Goal: Task Accomplishment & Management: Complete application form

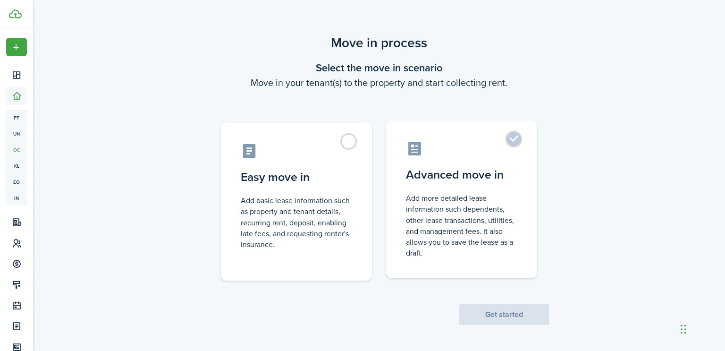
click at [514, 140] on label "Advanced move in Add more detailed lease information such dependents, other lea…" at bounding box center [461, 199] width 151 height 158
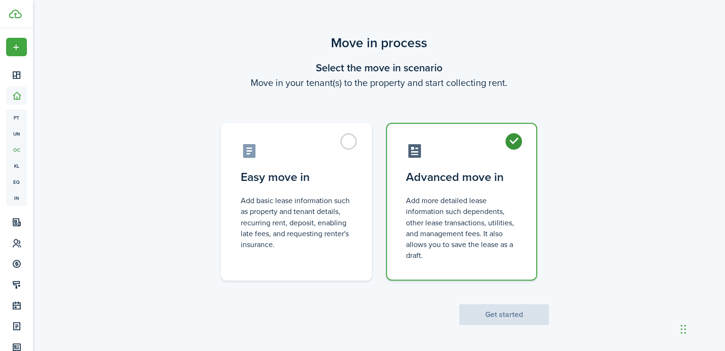
radio input "true"
click at [497, 313] on button "Get started" at bounding box center [504, 314] width 90 height 21
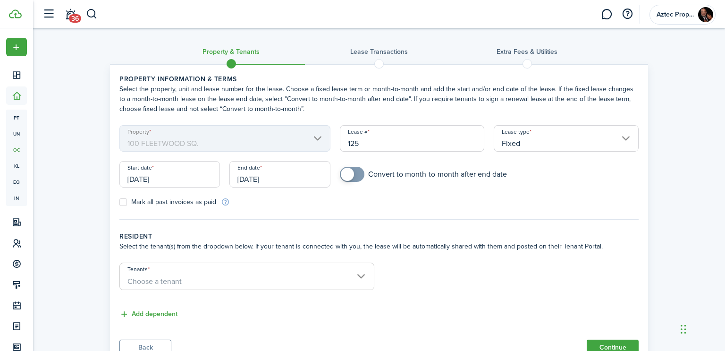
scroll to position [39, 0]
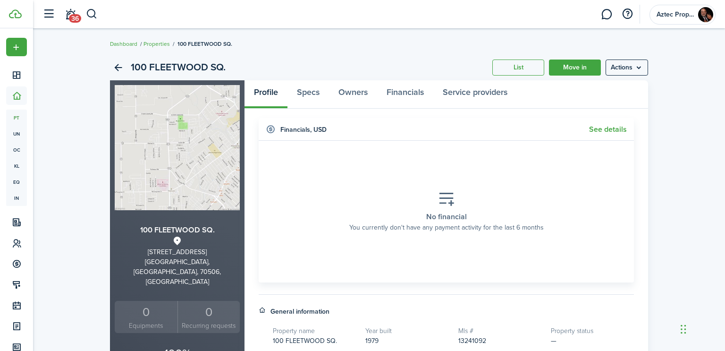
click at [98, 16] on header-wrapper "36 Aztec Properties" at bounding box center [377, 14] width 678 height 28
click at [93, 16] on button "button" at bounding box center [92, 14] width 12 height 16
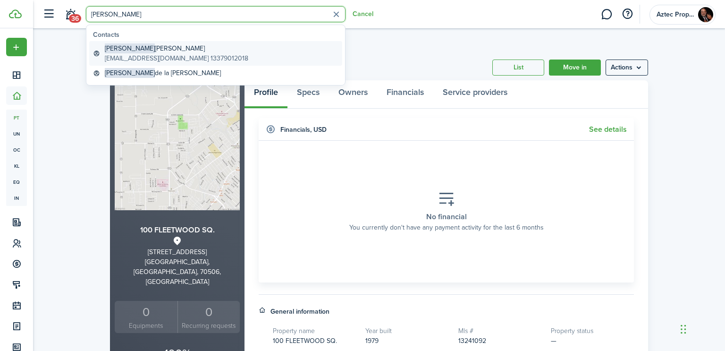
type input "[PERSON_NAME]"
click at [144, 49] on global-search-item-title "[PERSON_NAME] [PERSON_NAME]" at bounding box center [177, 48] width 144 height 10
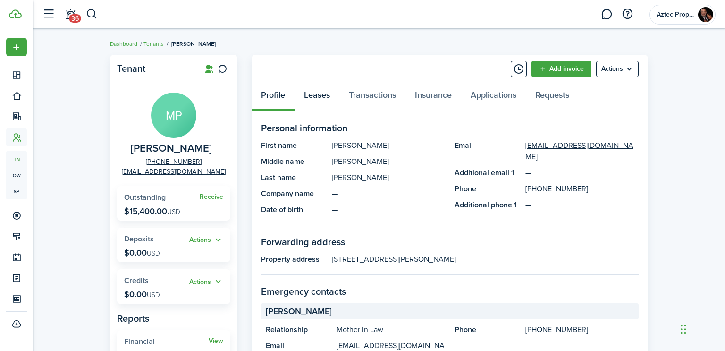
click at [316, 96] on link "Leases" at bounding box center [317, 97] width 45 height 28
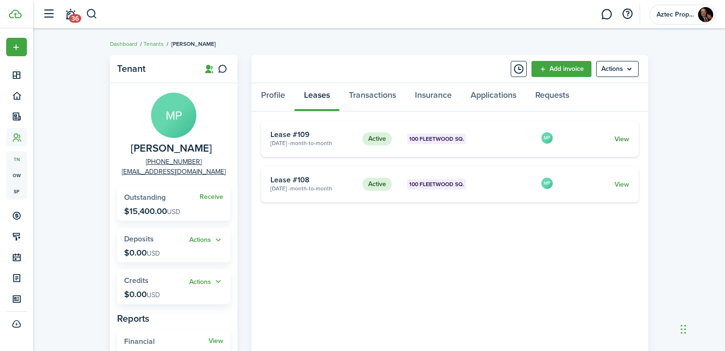
click at [618, 140] on link "View" at bounding box center [622, 139] width 15 height 10
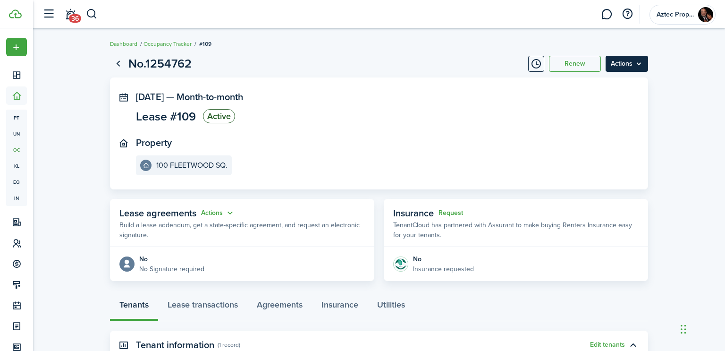
click at [633, 64] on menu-btn "Actions" at bounding box center [627, 64] width 42 height 16
click at [576, 68] on button "Renew" at bounding box center [575, 64] width 52 height 16
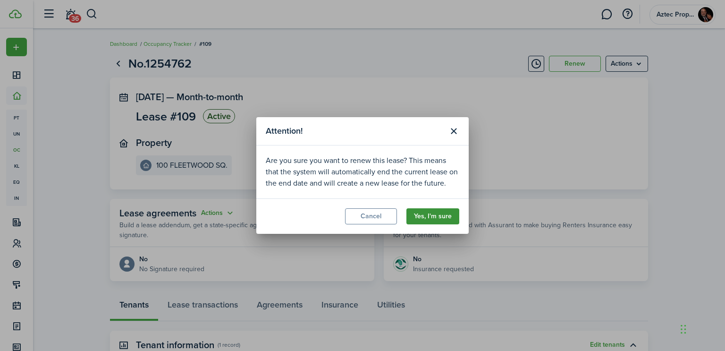
click at [441, 215] on button "Yes, I'm sure" at bounding box center [432, 216] width 53 height 16
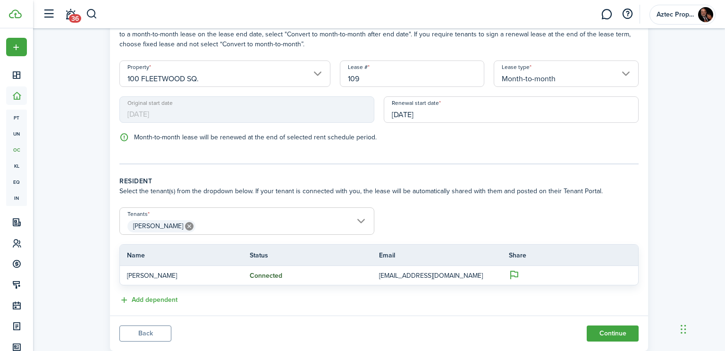
scroll to position [68, 0]
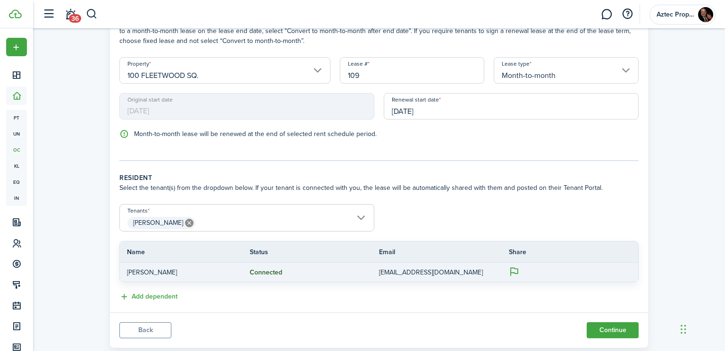
click at [145, 270] on p "[PERSON_NAME]" at bounding box center [181, 272] width 109 height 10
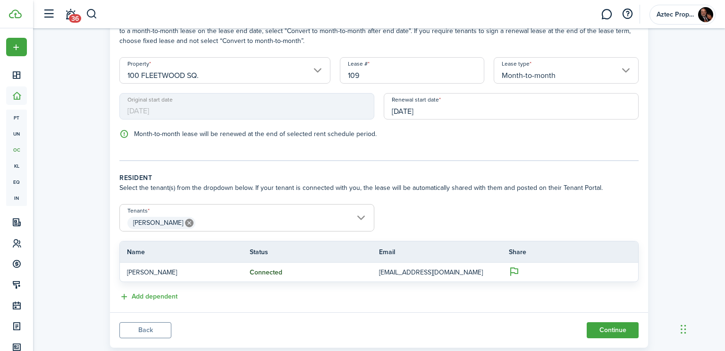
scroll to position [89, 0]
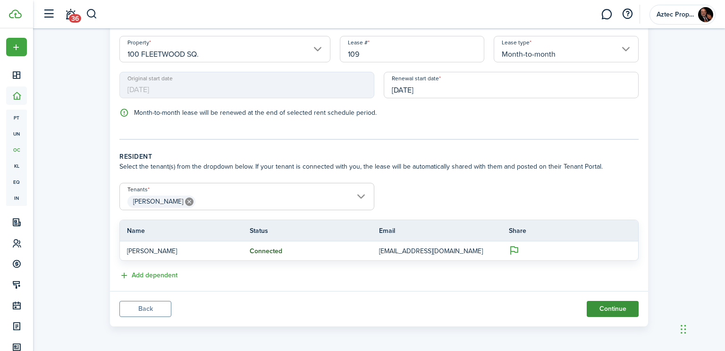
click at [609, 306] on button "Continue" at bounding box center [613, 309] width 52 height 16
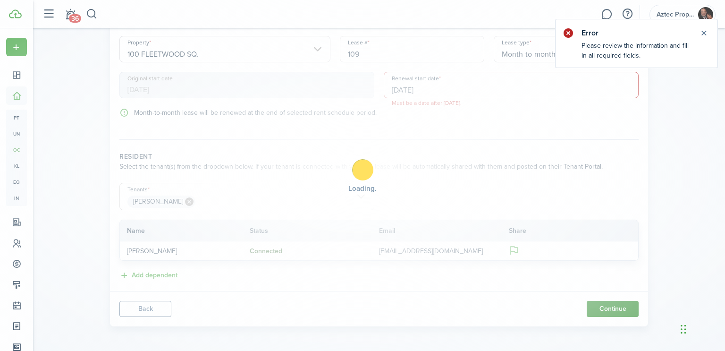
scroll to position [0, 0]
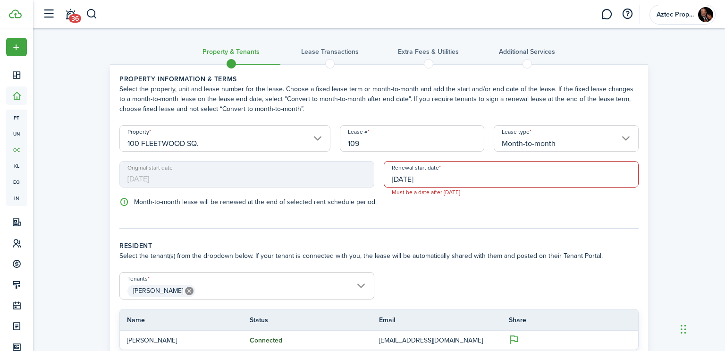
click at [410, 180] on input "[DATE]" at bounding box center [511, 174] width 255 height 26
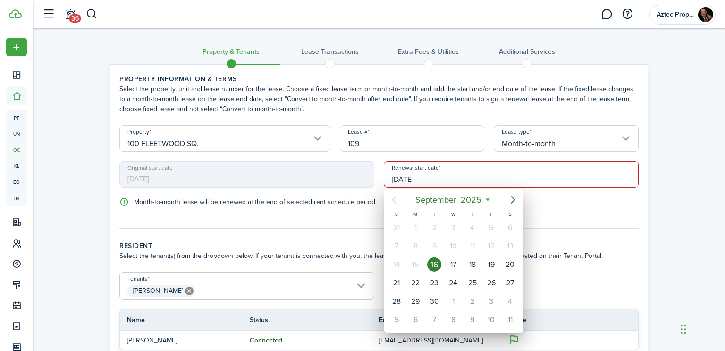
click at [701, 127] on div at bounding box center [362, 175] width 876 height 502
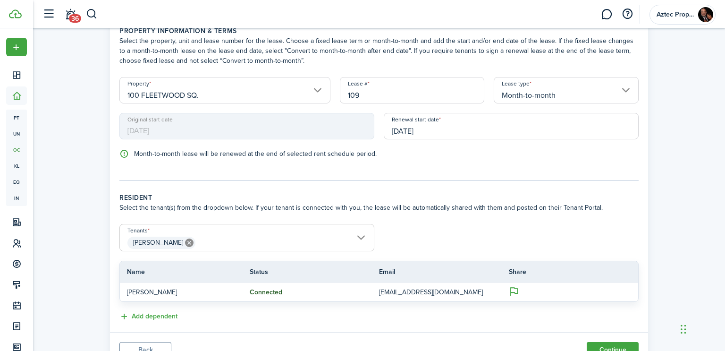
scroll to position [89, 0]
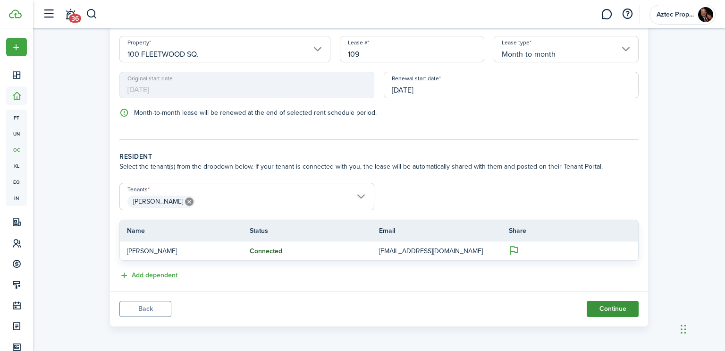
click at [608, 306] on button "Continue" at bounding box center [613, 309] width 52 height 16
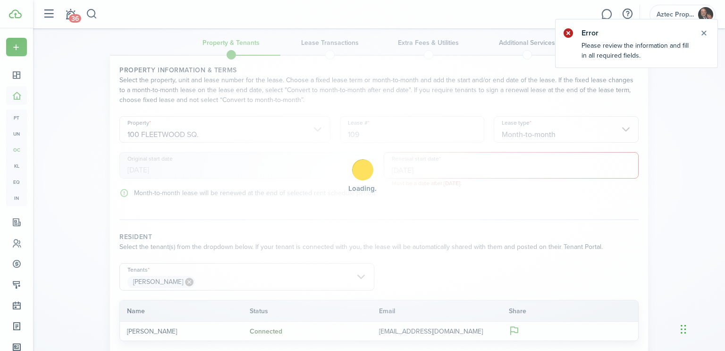
scroll to position [0, 0]
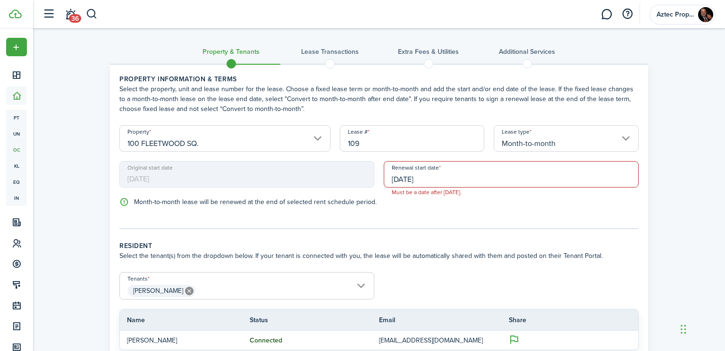
click at [410, 178] on input "[DATE]" at bounding box center [511, 174] width 255 height 26
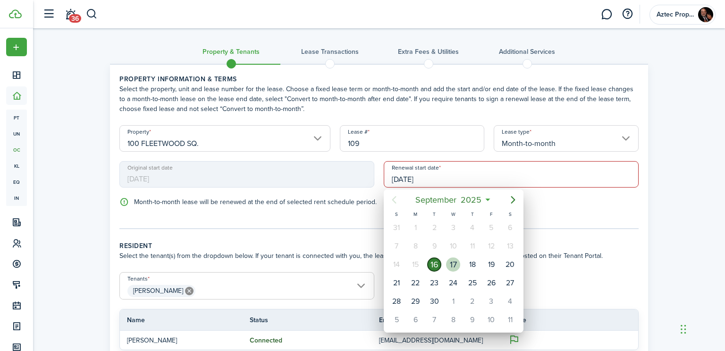
click at [454, 261] on div "17" at bounding box center [453, 264] width 14 height 14
type input "[DATE]"
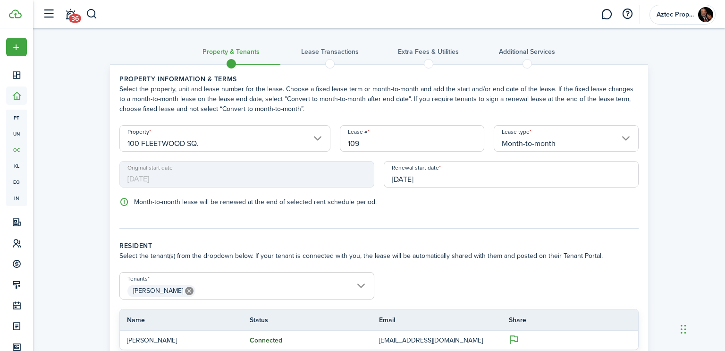
click at [692, 211] on div "Property & Tenants Lease Transactions Extra fees & Utilities Additional Service…" at bounding box center [379, 224] width 692 height 392
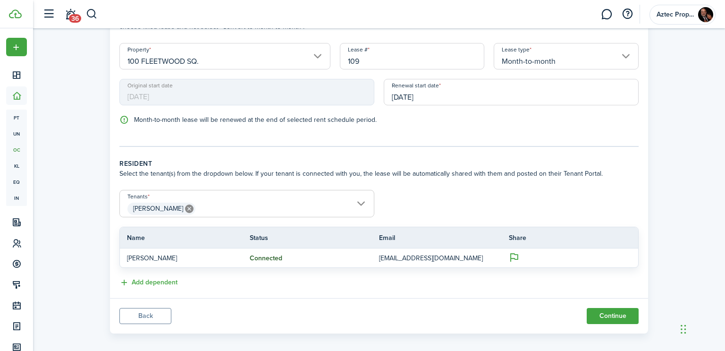
scroll to position [89, 0]
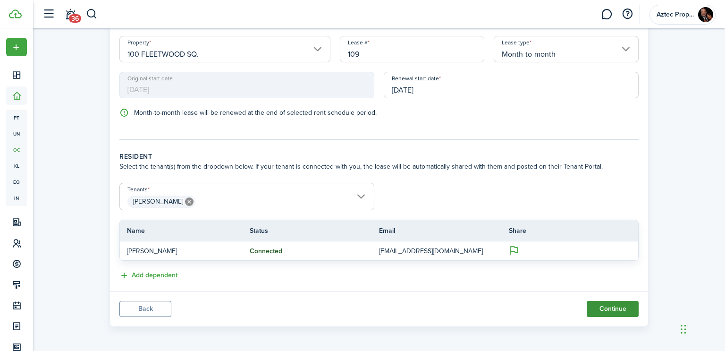
click at [614, 307] on button "Continue" at bounding box center [613, 309] width 52 height 16
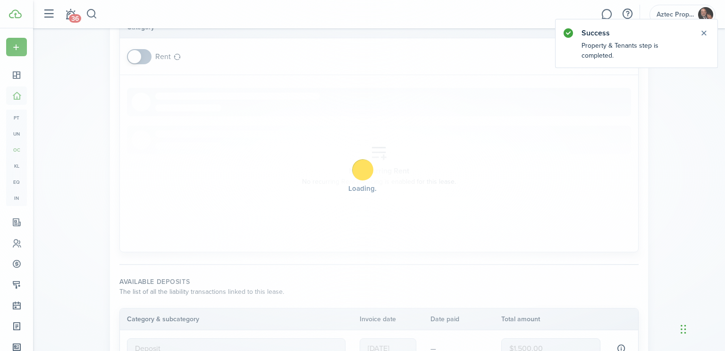
scroll to position [0, 0]
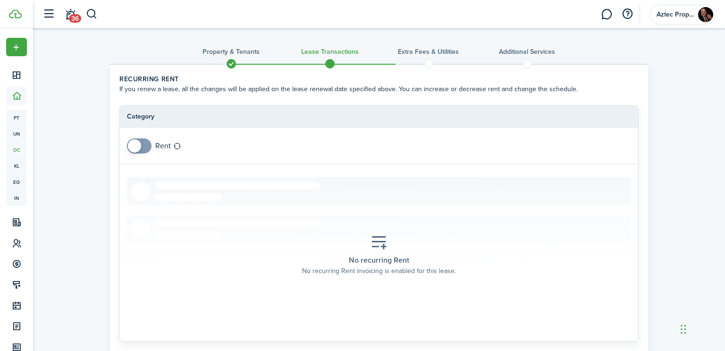
click at [144, 146] on span at bounding box center [139, 145] width 9 height 15
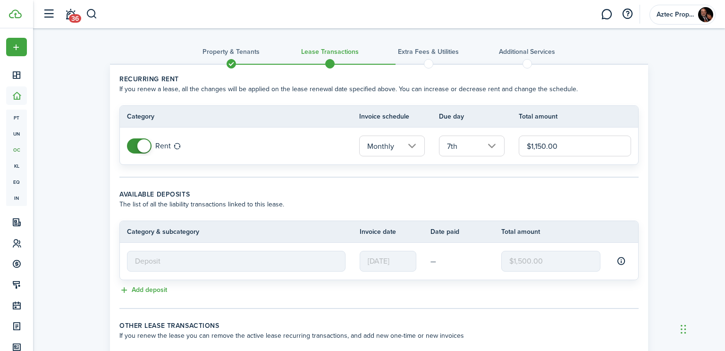
click at [562, 146] on input "$1,150.00" at bounding box center [575, 145] width 112 height 21
type input "$1,500.00"
click at [491, 145] on input "7th" at bounding box center [472, 145] width 66 height 21
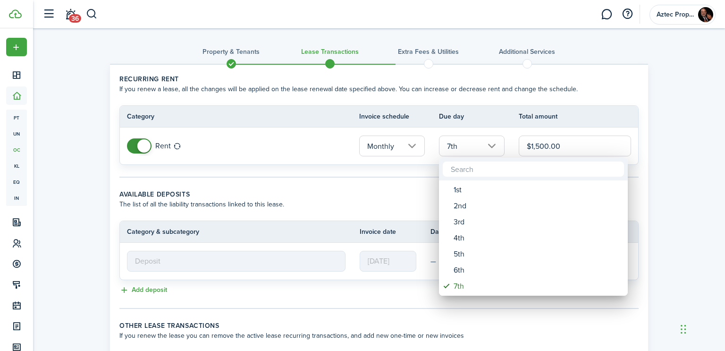
click at [681, 144] on div at bounding box center [362, 175] width 876 height 502
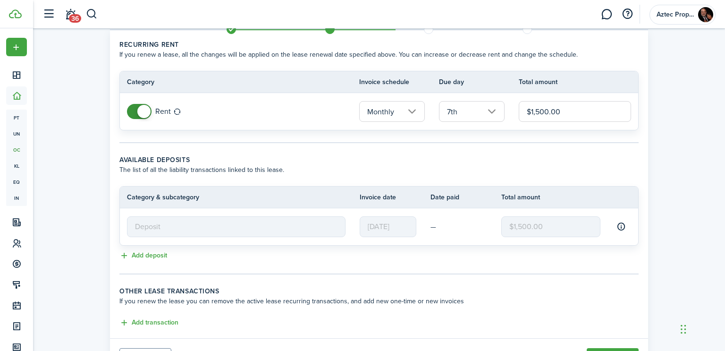
scroll to position [81, 0]
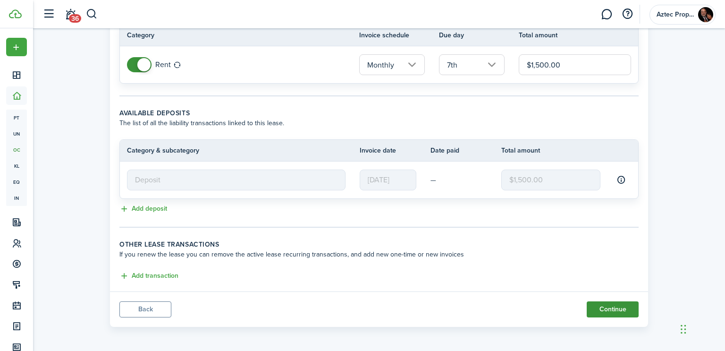
click at [613, 306] on button "Continue" at bounding box center [613, 309] width 52 height 16
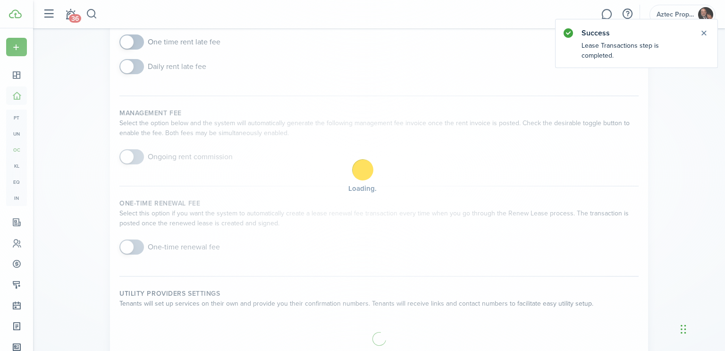
scroll to position [0, 0]
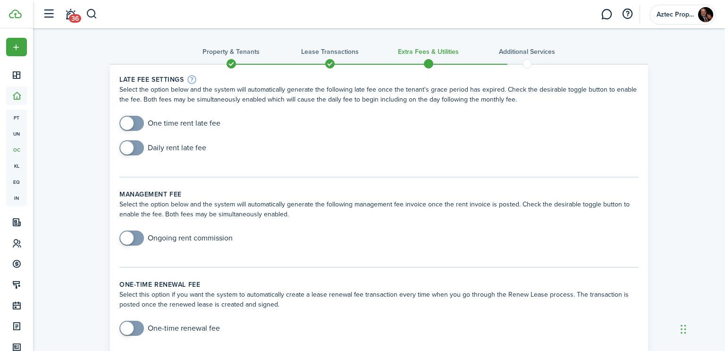
checkbox input "true"
click at [136, 125] on span at bounding box center [131, 123] width 9 height 15
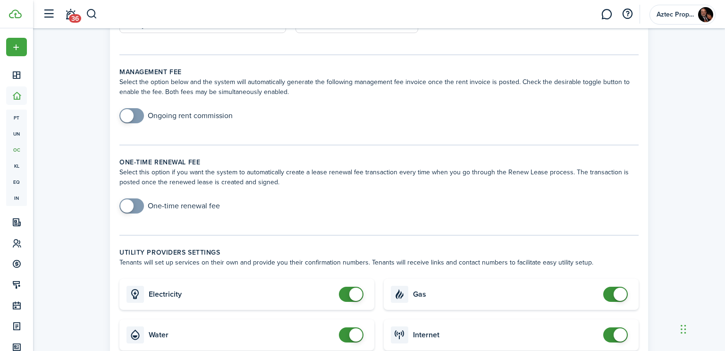
scroll to position [246, 0]
checkbox input "true"
click at [136, 114] on span at bounding box center [131, 115] width 9 height 15
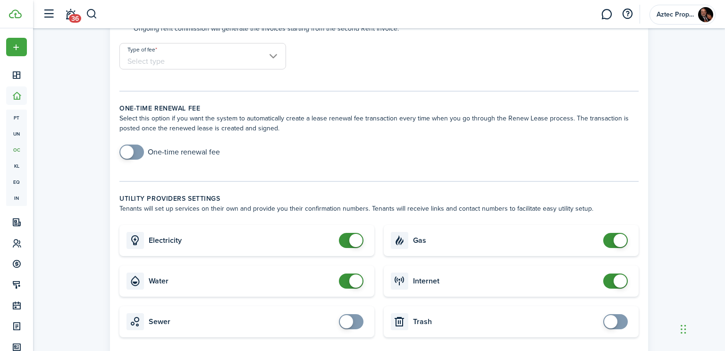
scroll to position [367, 0]
click at [274, 53] on input "Type of fee" at bounding box center [202, 55] width 167 height 26
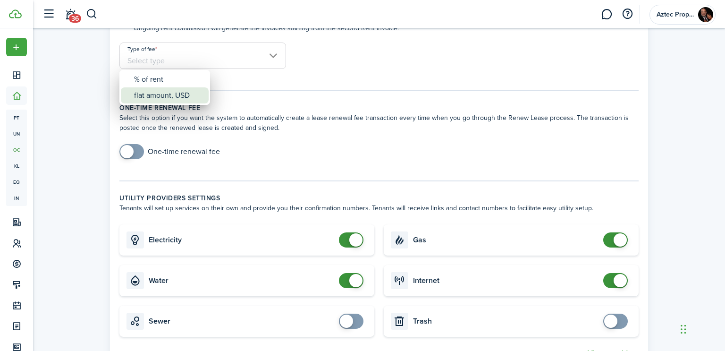
click at [172, 97] on div "flat amount, USD" at bounding box center [168, 95] width 69 height 16
type input "flat amount, USD"
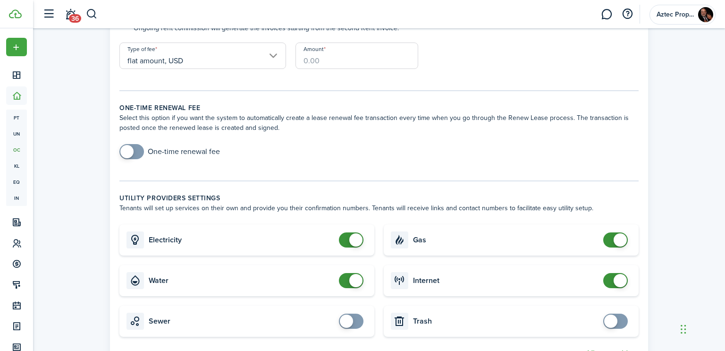
click at [317, 59] on input "Amount" at bounding box center [357, 55] width 123 height 26
type input "$150.00"
click at [288, 177] on tc-wizard-step "One-time renewal fee Select this option if you want the system to automatically…" at bounding box center [378, 142] width 519 height 78
click at [668, 210] on div "Property & Tenants Lease Transactions Extra fees & Utilities Additional Service…" at bounding box center [379, 264] width 692 height 1207
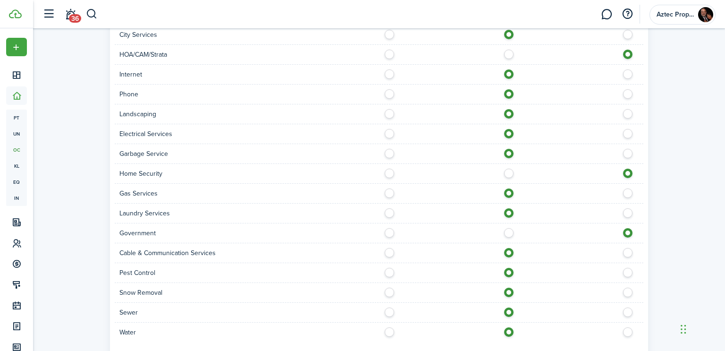
scroll to position [903, 0]
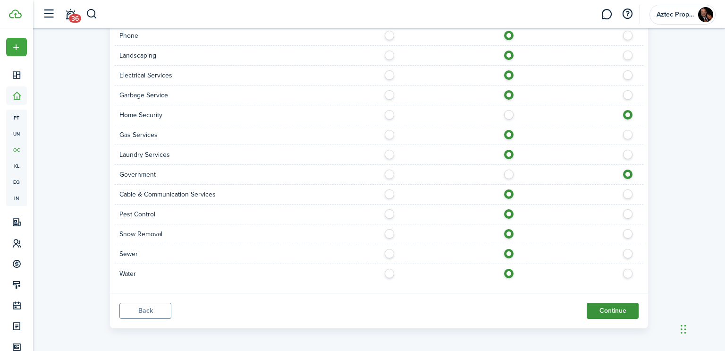
click at [606, 305] on button "Continue" at bounding box center [613, 311] width 52 height 16
click at [610, 306] on button "Continue" at bounding box center [613, 311] width 52 height 16
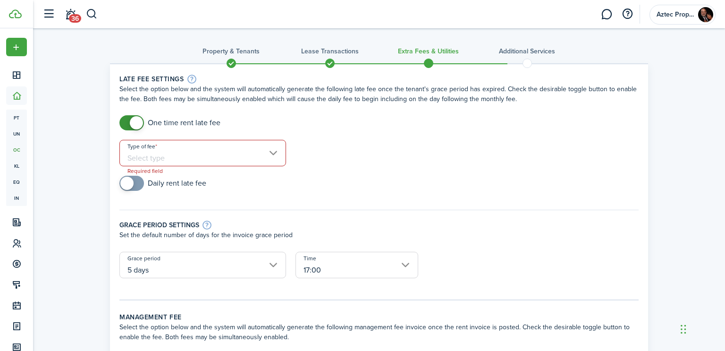
scroll to position [0, 0]
click at [274, 153] on input "Type of fee" at bounding box center [202, 153] width 167 height 26
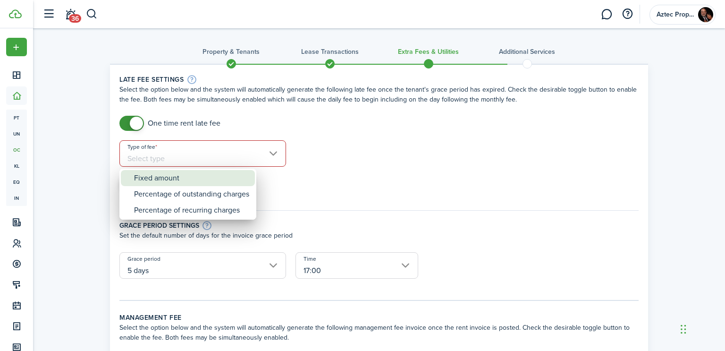
click at [194, 177] on div "Fixed amount" at bounding box center [191, 178] width 115 height 16
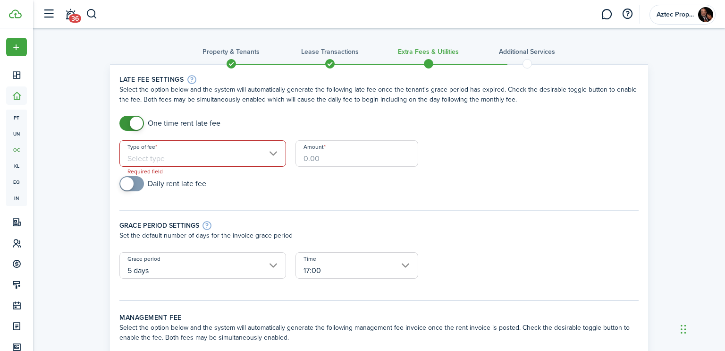
type input "Fixed amount"
click at [324, 159] on input "Amount" at bounding box center [357, 153] width 123 height 26
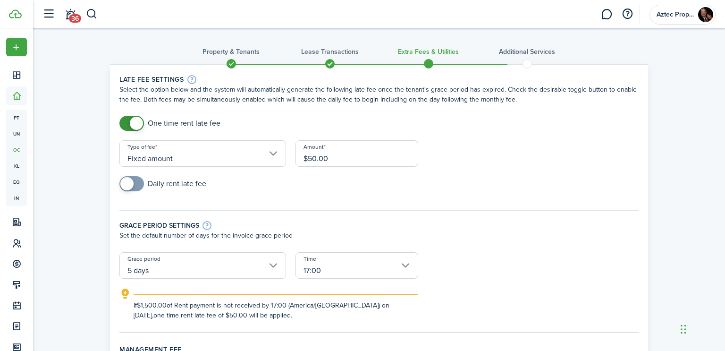
type input "$50.00"
click at [625, 220] on div "Grace period settings" at bounding box center [378, 225] width 519 height 10
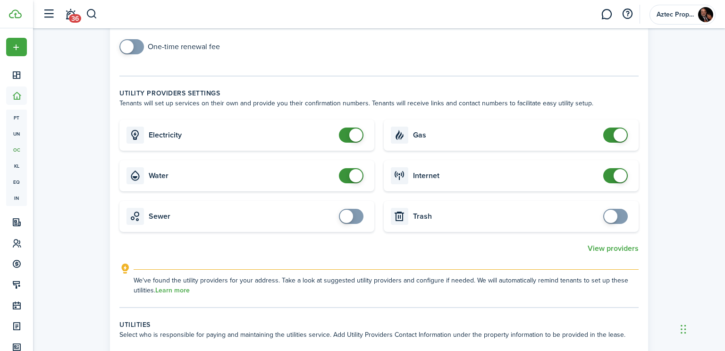
scroll to position [935, 0]
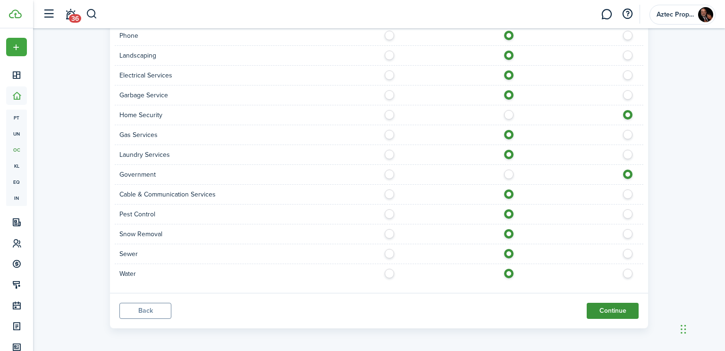
click at [605, 307] on button "Continue" at bounding box center [613, 311] width 52 height 16
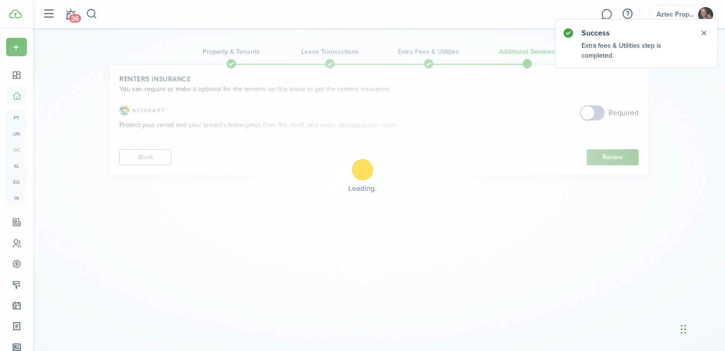
scroll to position [0, 0]
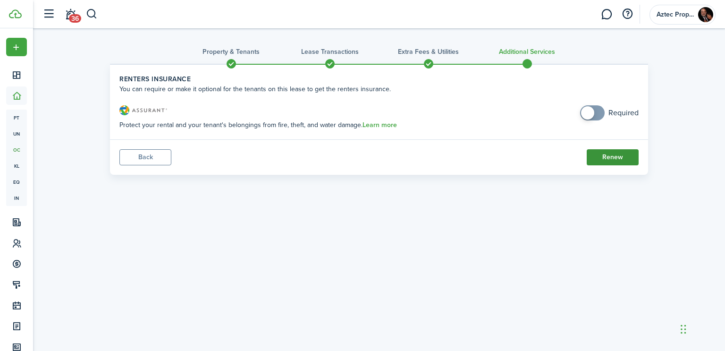
click at [610, 156] on button "Renew" at bounding box center [613, 157] width 52 height 16
click at [609, 156] on button "Renew" at bounding box center [613, 157] width 52 height 16
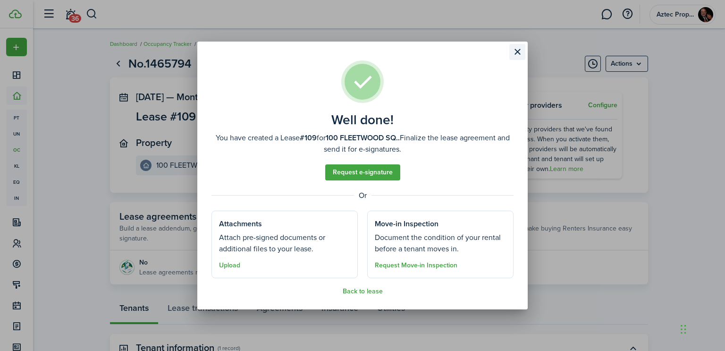
click at [516, 50] on button "Close modal" at bounding box center [517, 52] width 16 height 16
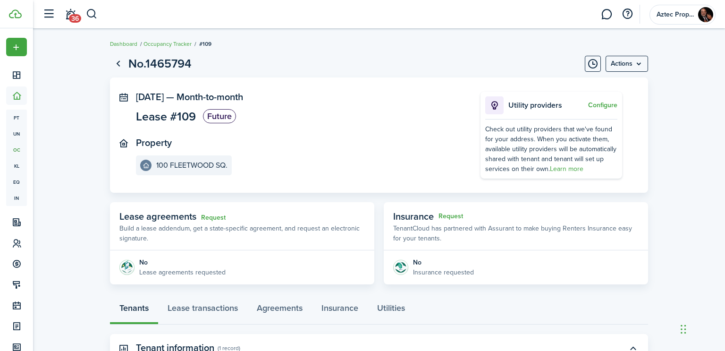
scroll to position [172, 0]
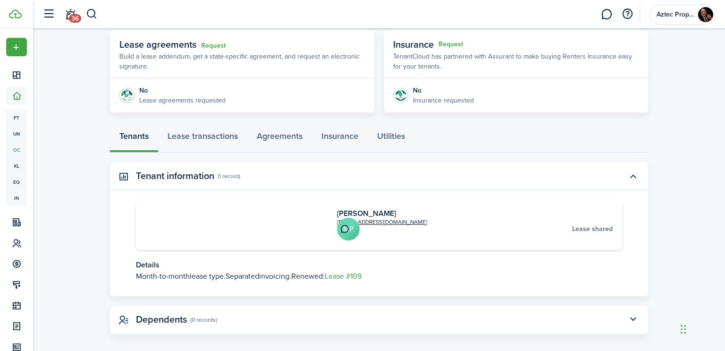
click at [512, 50] on panel-main-header "Insurance Request TenantCloud has partnered with Assurant to make buying Renter…" at bounding box center [516, 54] width 264 height 48
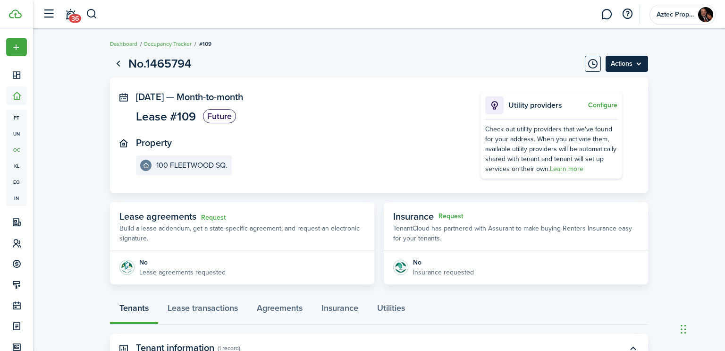
click at [638, 61] on menu-btn "Actions" at bounding box center [627, 64] width 42 height 16
click at [368, 62] on page-view-header "No.1465794 Actions" at bounding box center [379, 64] width 538 height 18
click at [218, 217] on link "Request" at bounding box center [213, 218] width 25 height 8
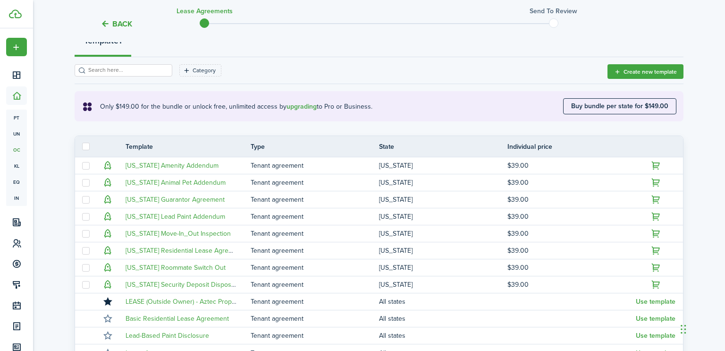
scroll to position [126, 0]
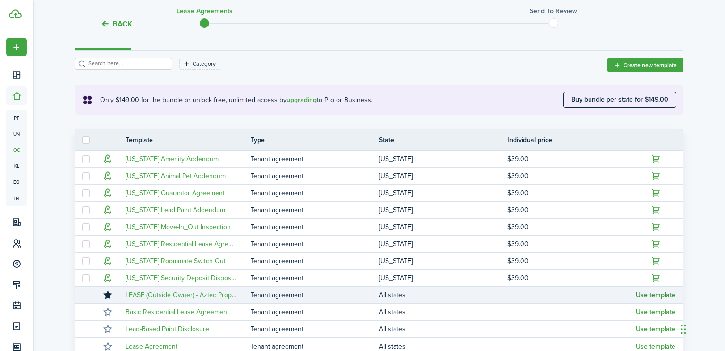
click at [642, 295] on button "Use template" at bounding box center [656, 295] width 40 height 8
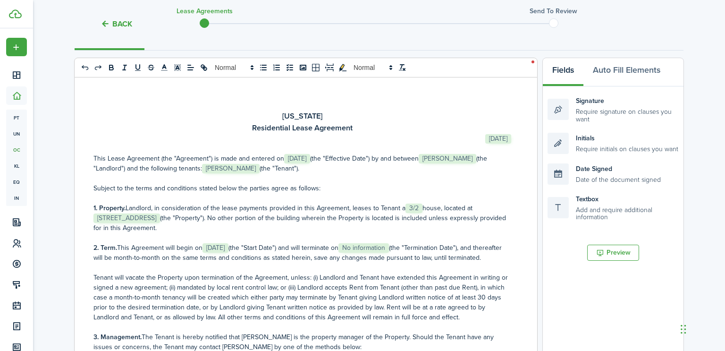
click at [306, 157] on span "[DATE]" at bounding box center [297, 158] width 26 height 9
click at [305, 156] on span "[DATE]" at bounding box center [297, 158] width 26 height 9
click at [323, 138] on select "Select size 8px 9px 10px 11px 12px 13px 14px 15px 16px 17px 18px 19px 20px 21px…" at bounding box center [304, 138] width 47 height 17
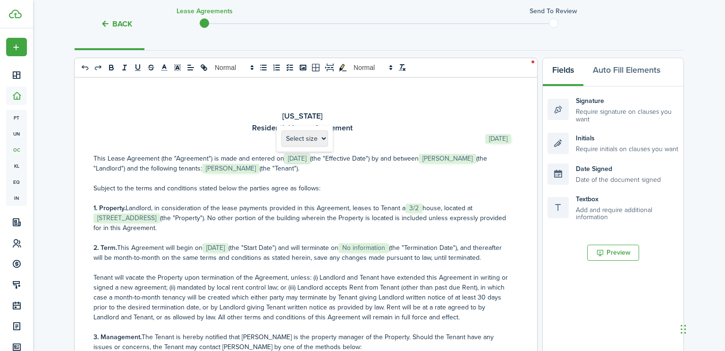
click at [392, 107] on div "[US_STATE] Residential Lease Agreement ﻿ [DATE] ﻿ This Lease Agreement (the "Ag…" at bounding box center [303, 262] width 456 height 371
click at [326, 157] on p "This Lease Agreement (the "Agreement") is made and entered on﻿ [DATE] ﻿ (the "E…" at bounding box center [302, 163] width 418 height 20
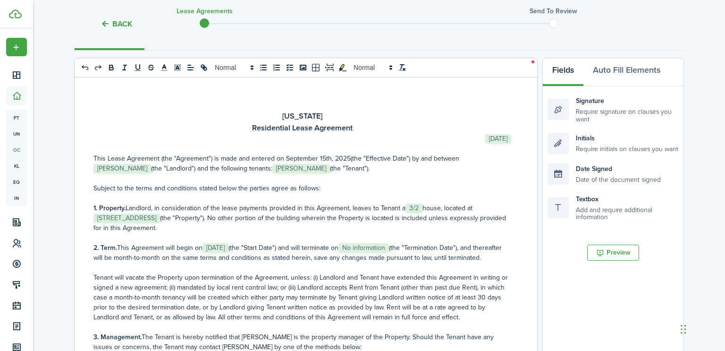
click at [352, 177] on p at bounding box center [302, 178] width 418 height 10
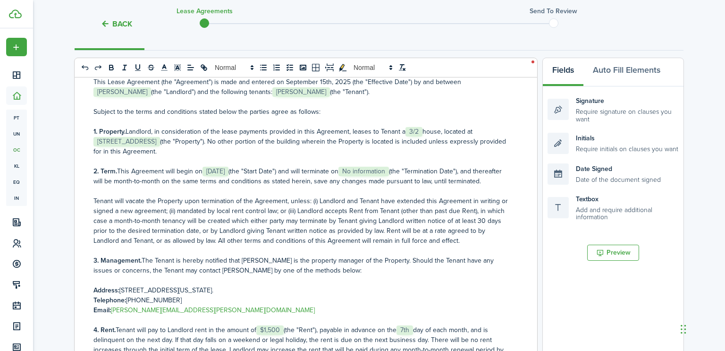
scroll to position [81, 0]
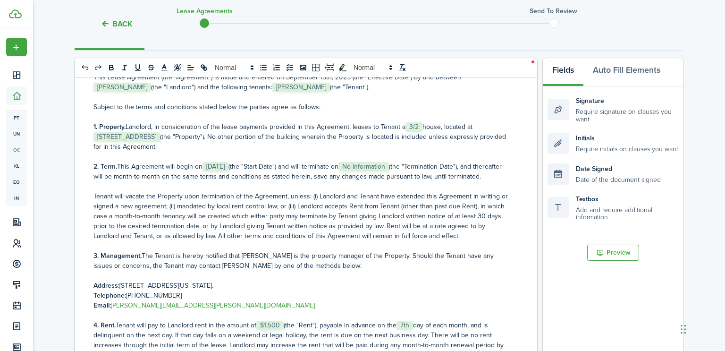
click at [228, 167] on span "[DATE]" at bounding box center [216, 166] width 26 height 9
click at [249, 166] on p "2. Term. This Agreement will begin on ﻿ [DATE] ﻿ (the "Start Date") and will te…" at bounding box center [302, 171] width 418 height 20
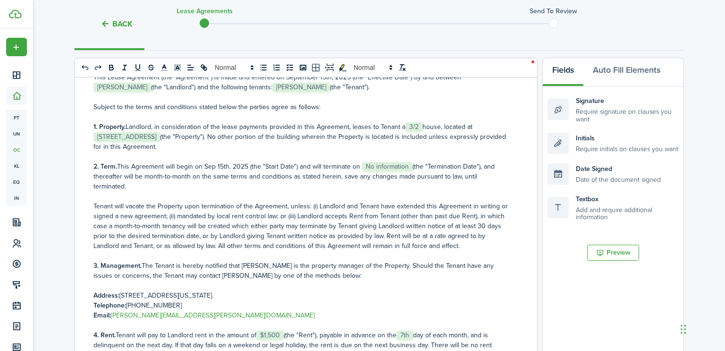
click at [412, 167] on p "2. Term. This Agreement will begin on [DATE]. 2025﻿ (the "Start Date") and will…" at bounding box center [302, 176] width 418 height 30
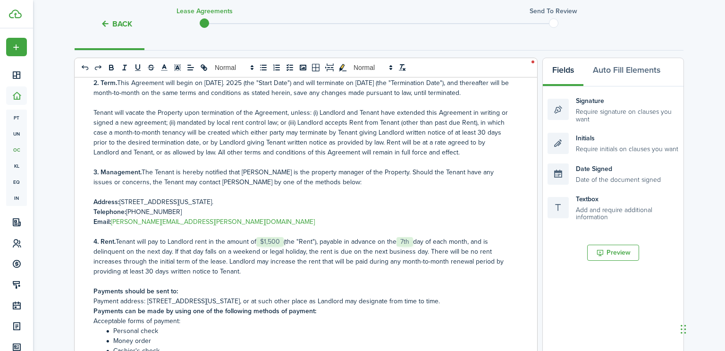
scroll to position [191, 0]
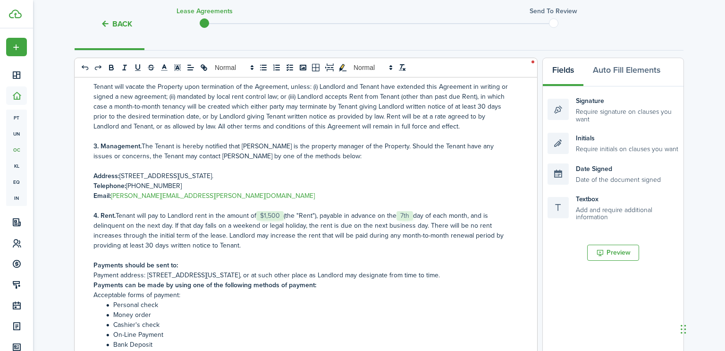
click at [413, 217] on span "7th" at bounding box center [405, 215] width 17 height 9
click at [417, 218] on p "4. Rent. Tenant will pay to Landlord rent in the amount of ﻿ $1,500 ﻿ (the "Ren…" at bounding box center [302, 231] width 418 height 40
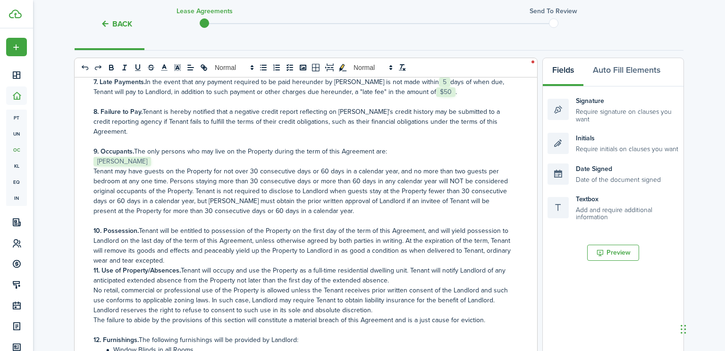
scroll to position [710, 0]
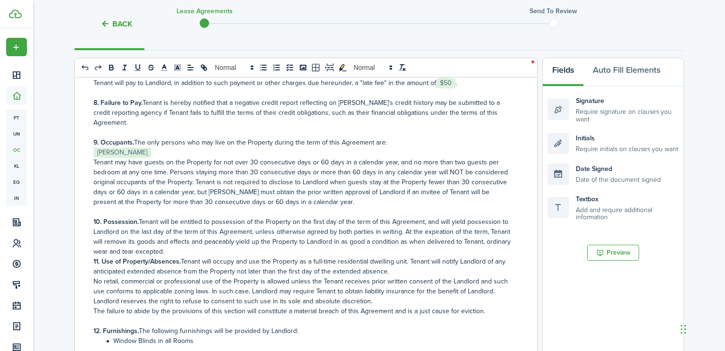
click at [151, 148] on span "[PERSON_NAME]" at bounding box center [122, 152] width 58 height 9
click at [161, 148] on p "﻿ [PERSON_NAME] ﻿" at bounding box center [302, 152] width 418 height 10
click at [227, 157] on p "Tenant may have guests on the Property for not over 30 consecutive days or 60 d…" at bounding box center [302, 182] width 418 height 50
click at [180, 148] on p "﻿ [PERSON_NAME] , ﻿" at bounding box center [302, 152] width 418 height 10
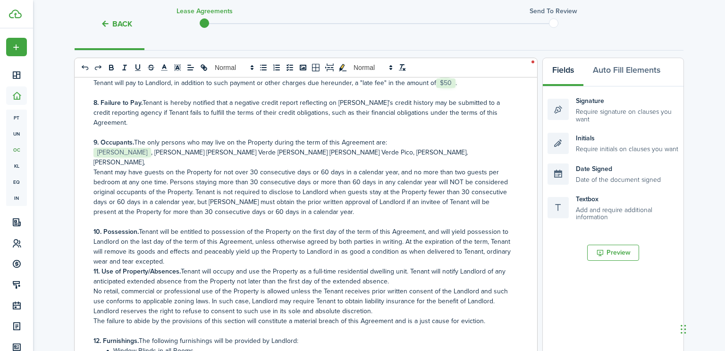
click at [194, 167] on p "Tenant may have guests on the Property for not over 30 consecutive days or 60 d…" at bounding box center [302, 192] width 418 height 50
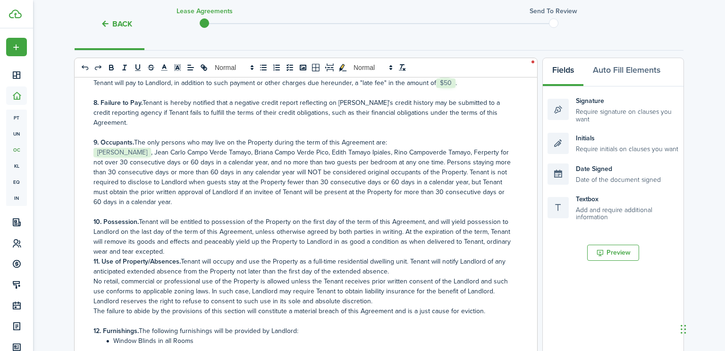
click at [506, 148] on p "﻿﻿ [PERSON_NAME] ﻿, ﻿[PERSON_NAME] [PERSON_NAME] Verde [PERSON_NAME] [PERSON_NA…" at bounding box center [302, 176] width 418 height 59
click at [220, 147] on p "﻿﻿ [PERSON_NAME] ﻿, ﻿[PERSON_NAME] [PERSON_NAME] Verde [PERSON_NAME] [PERSON_NA…" at bounding box center [302, 176] width 418 height 59
click at [305, 147] on p "﻿﻿ [PERSON_NAME] ﻿, ﻿[PERSON_NAME] [PERSON_NAME], [PERSON_NAME], [PERSON_NAME],…" at bounding box center [302, 176] width 418 height 59
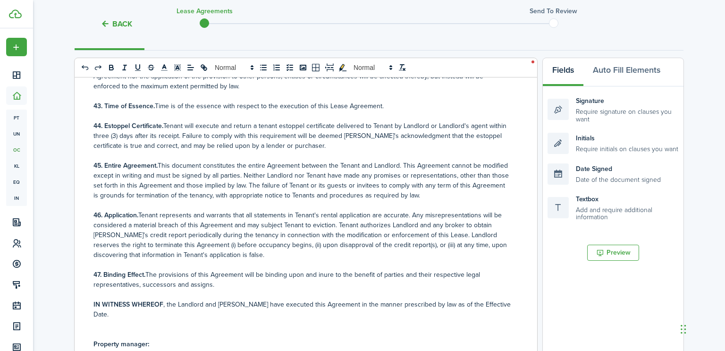
scroll to position [2744, 0]
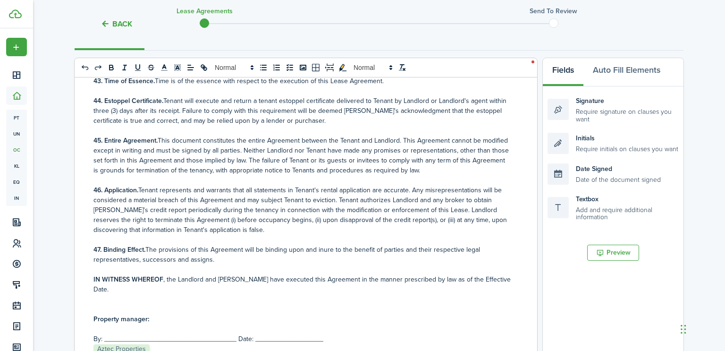
click at [149, 344] on p "﻿ Aztec Properties ﻿" at bounding box center [302, 349] width 418 height 10
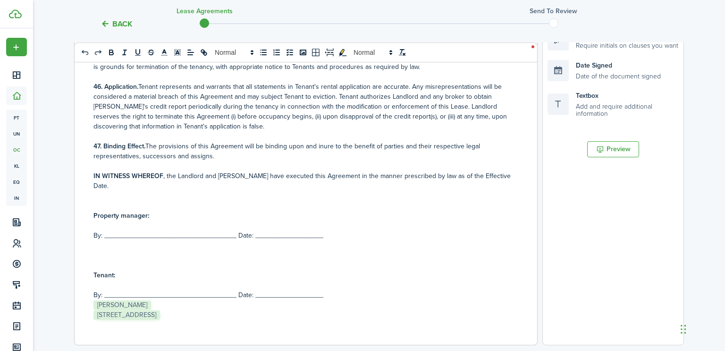
scroll to position [231, 0]
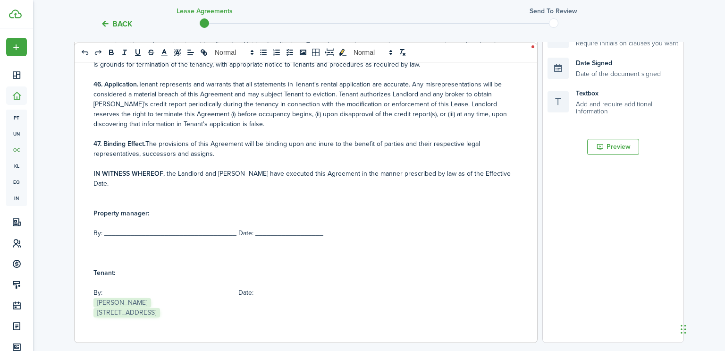
click at [150, 208] on p "Property manager:" at bounding box center [302, 213] width 418 height 10
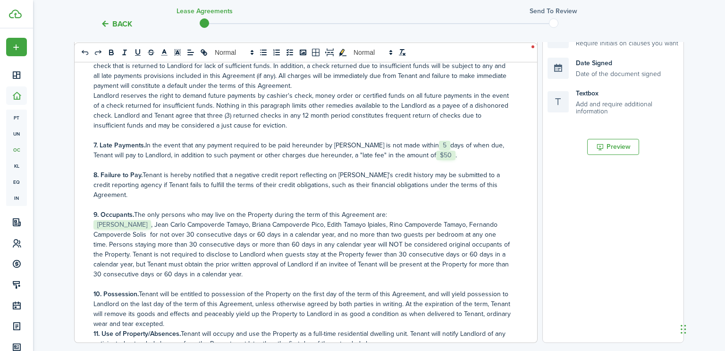
scroll to position [528, 0]
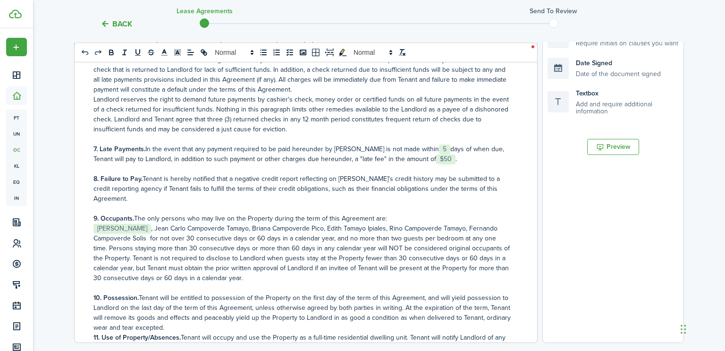
click at [148, 234] on p "﻿﻿ [PERSON_NAME] ﻿, ﻿[PERSON_NAME] [PERSON_NAME], [PERSON_NAME], [PERSON_NAME],…" at bounding box center [302, 252] width 418 height 59
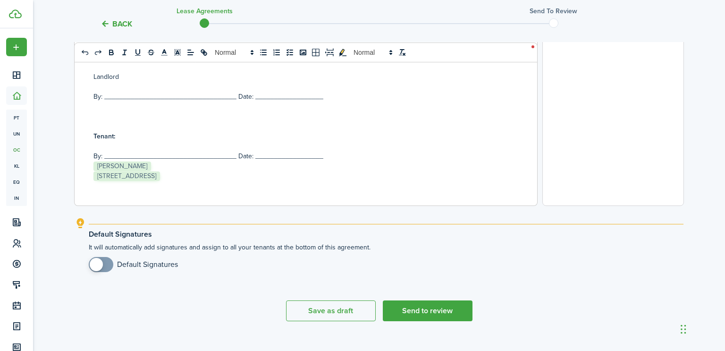
scroll to position [383, 0]
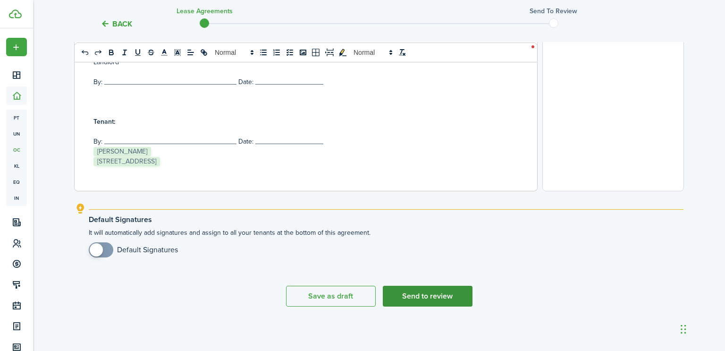
click at [414, 294] on button "Send to review" at bounding box center [428, 296] width 90 height 21
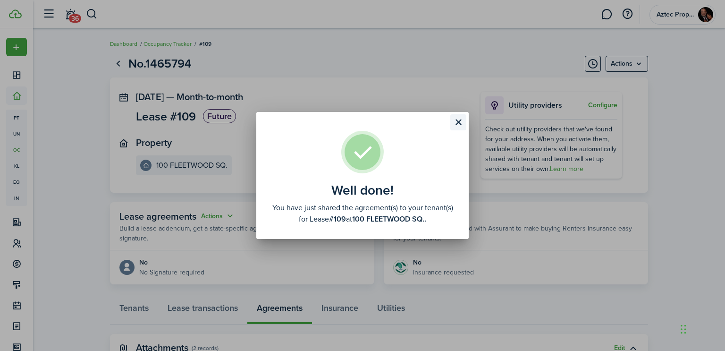
click at [458, 121] on button "Close modal" at bounding box center [458, 122] width 16 height 16
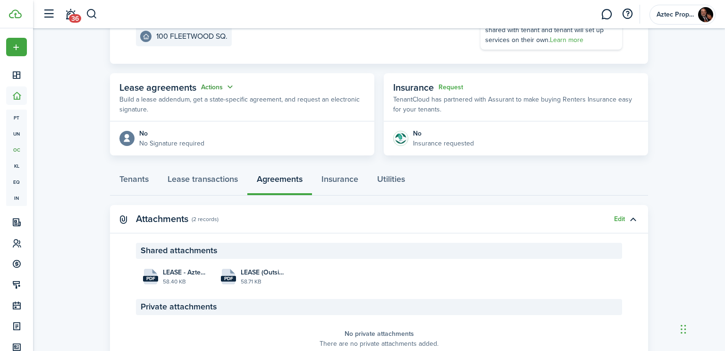
scroll to position [133, 0]
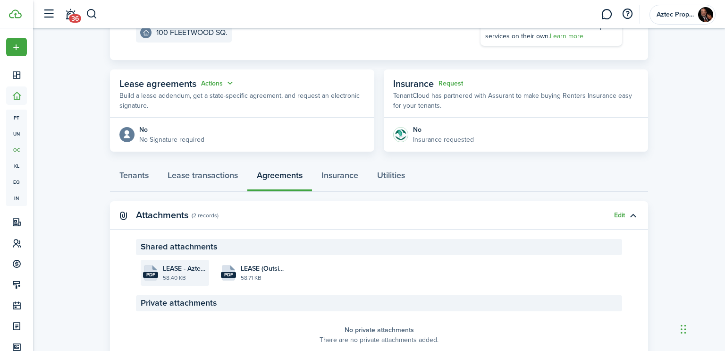
click at [170, 273] on file-size "58.40 KB" at bounding box center [185, 277] width 44 height 8
